Goal: Use online tool/utility: Use online tool/utility

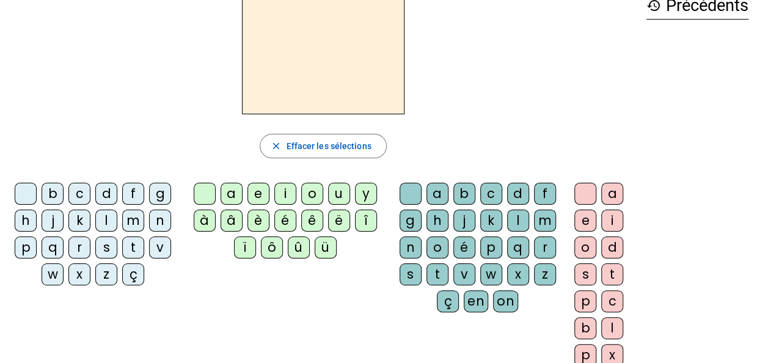
scroll to position [71, 0]
click at [154, 216] on div "n" at bounding box center [160, 221] width 22 height 22
click at [307, 192] on div "o" at bounding box center [312, 194] width 22 height 22
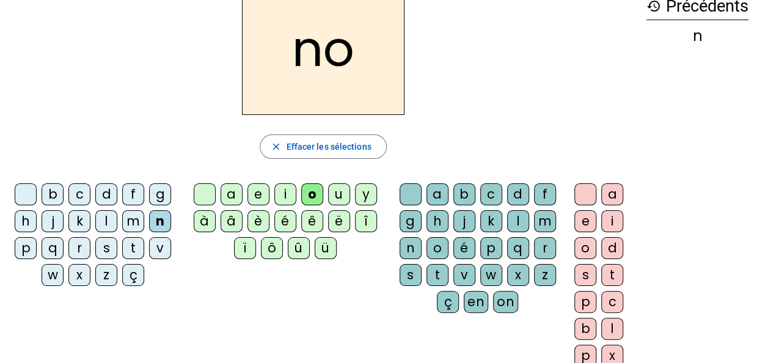
click at [434, 270] on div "t" at bounding box center [437, 275] width 22 height 22
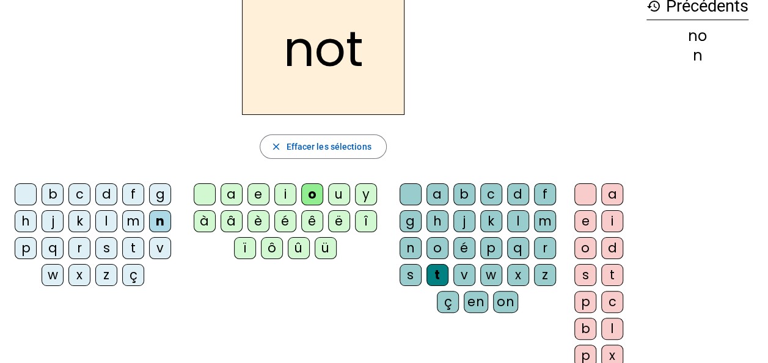
click at [582, 218] on div "e" at bounding box center [585, 221] width 22 height 22
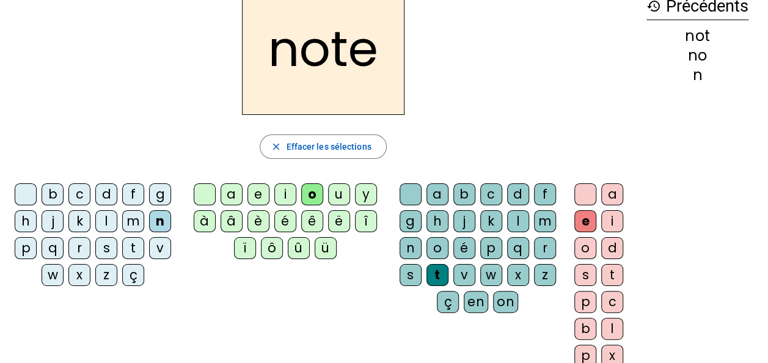
click at [162, 241] on div "v" at bounding box center [160, 248] width 22 height 22
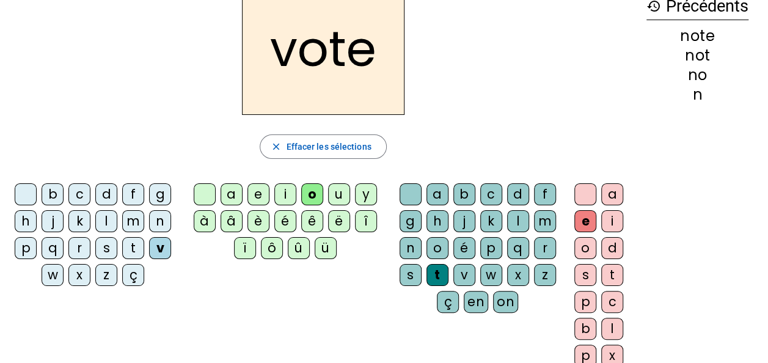
click at [286, 192] on div "i" at bounding box center [285, 194] width 22 height 22
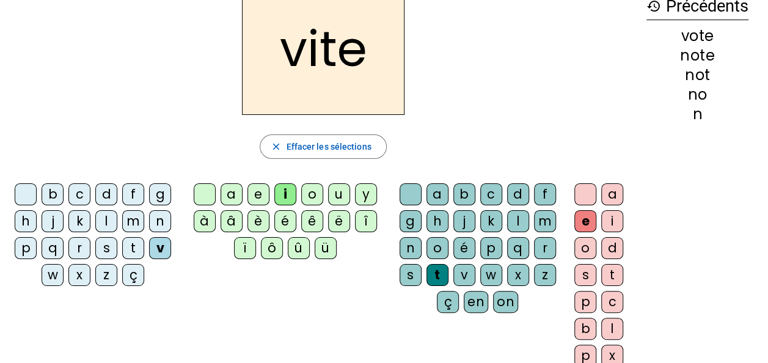
click at [514, 192] on div "d" at bounding box center [518, 194] width 22 height 22
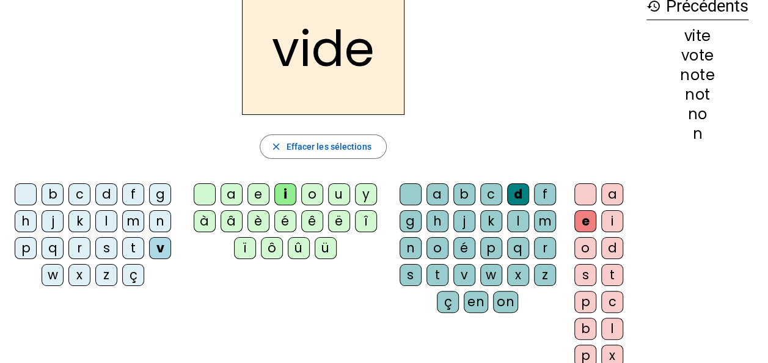
click at [80, 247] on div "r" at bounding box center [79, 248] width 22 height 22
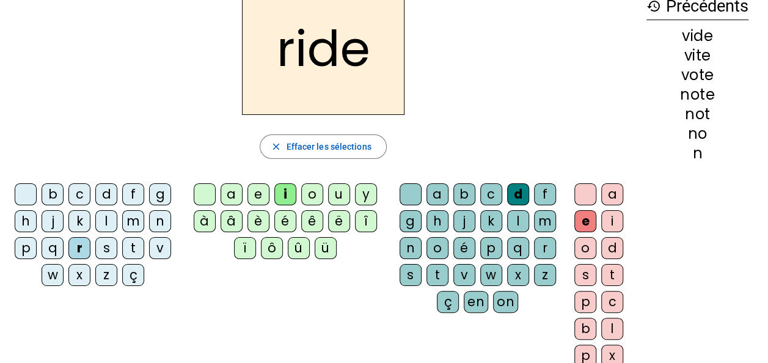
click at [270, 246] on div "ô" at bounding box center [272, 248] width 22 height 22
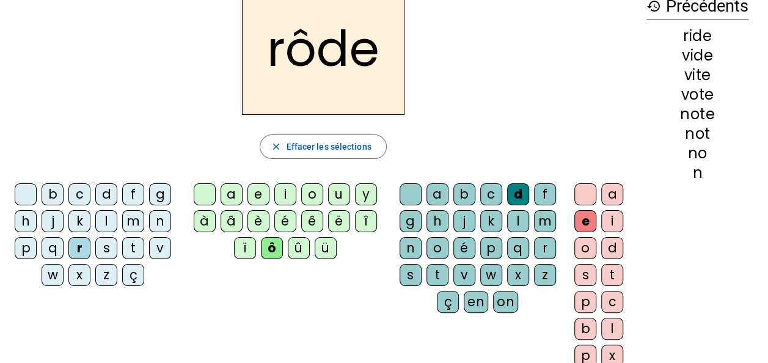
click at [322, 248] on div "ü" at bounding box center [326, 248] width 22 height 22
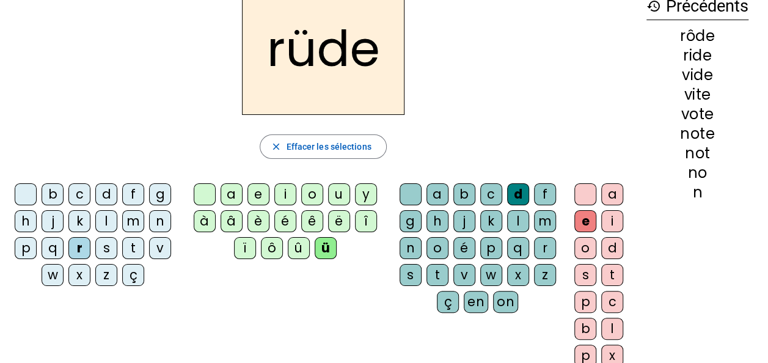
click at [337, 192] on div "u" at bounding box center [339, 194] width 22 height 22
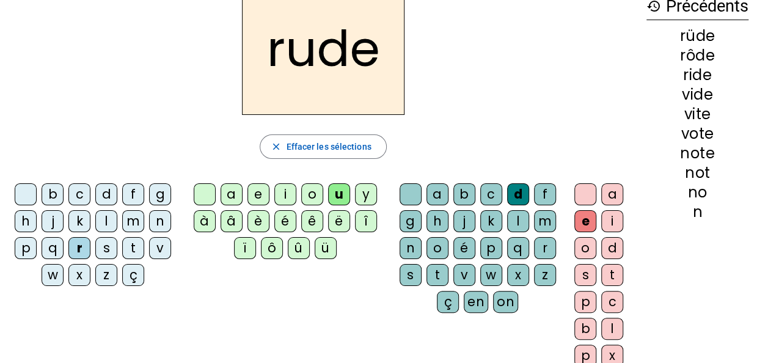
click at [409, 271] on div "s" at bounding box center [411, 275] width 22 height 22
